Goal: Transaction & Acquisition: Book appointment/travel/reservation

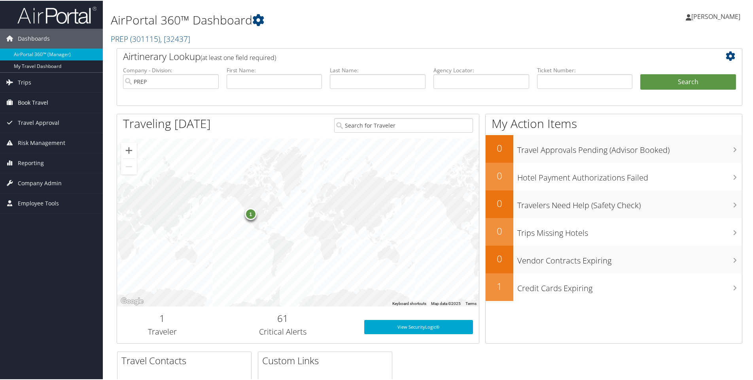
click at [36, 103] on span "Book Travel" at bounding box center [33, 102] width 30 height 20
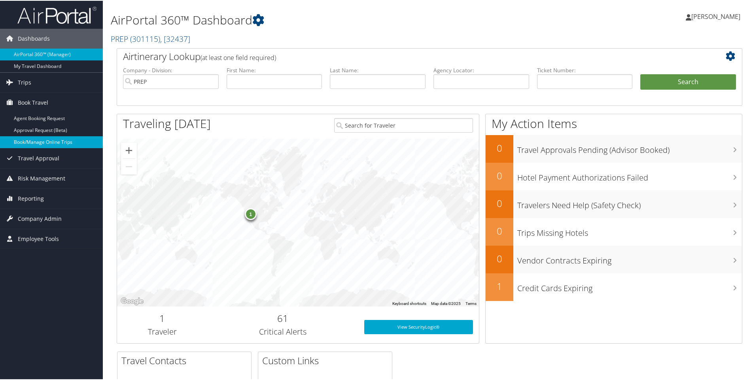
click at [32, 138] on link "Book/Manage Online Trips" at bounding box center [51, 142] width 103 height 12
